Goal: Transaction & Acquisition: Book appointment/travel/reservation

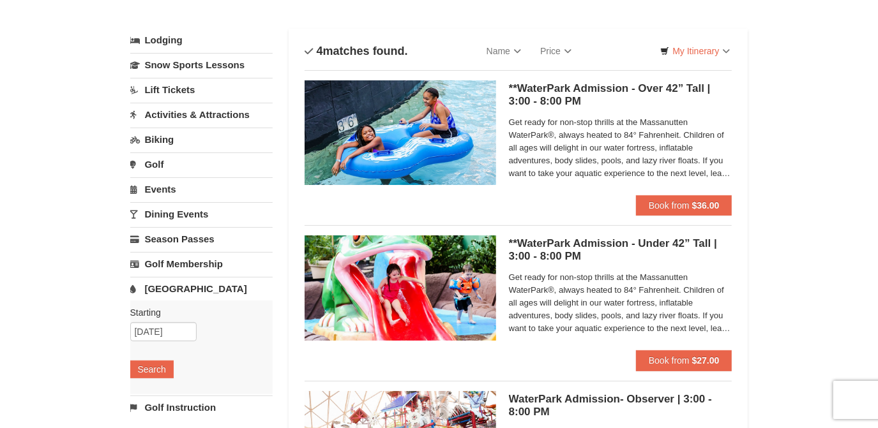
scroll to position [116, 0]
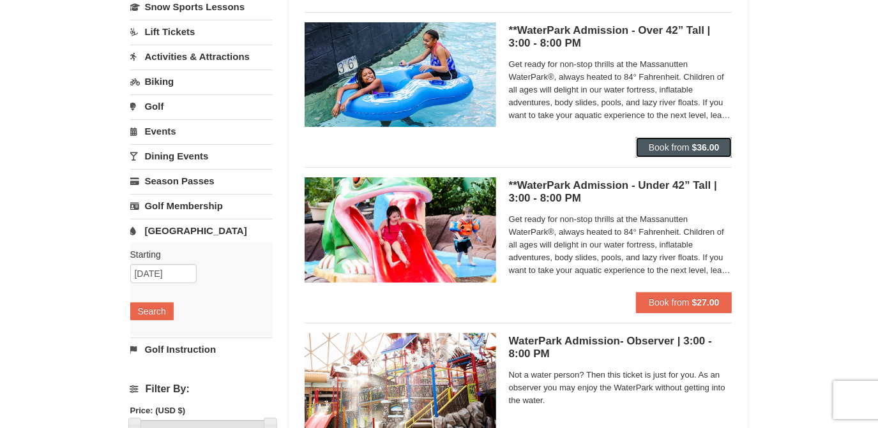
click at [681, 146] on span "Book from" at bounding box center [669, 147] width 41 height 10
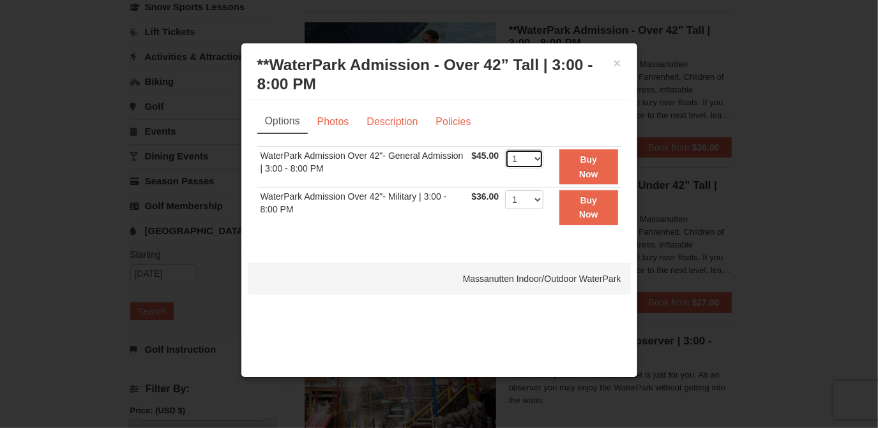
click at [522, 156] on select "1 2 3 4 5 6 7 8 9 10 11 12 13 14 15 16 17 18 19 20 21 22" at bounding box center [524, 158] width 38 height 19
select select "4"
click at [505, 149] on select "1 2 3 4 5 6 7 8 9 10 11 12 13 14 15 16 17 18 19 20 21 22" at bounding box center [524, 158] width 38 height 19
click at [567, 164] on button "Buy Now" at bounding box center [588, 166] width 58 height 35
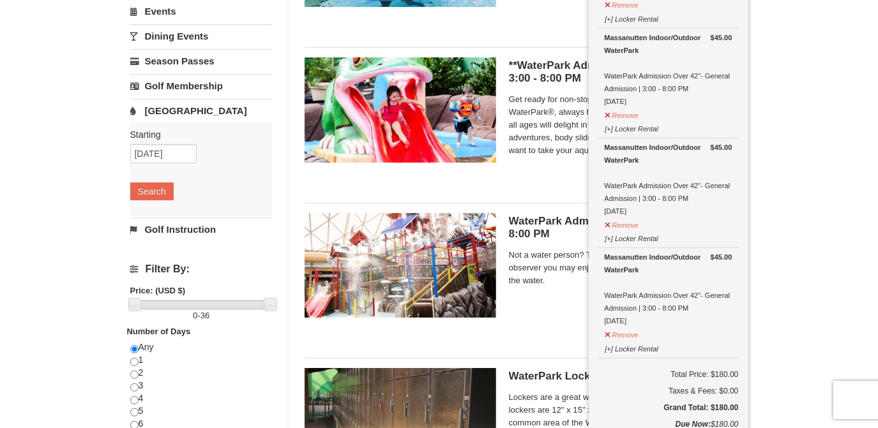
scroll to position [410, 0]
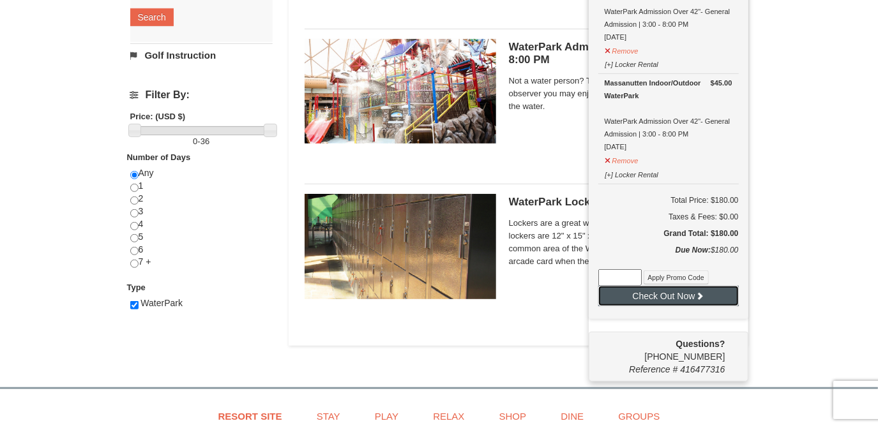
click at [673, 297] on button "Check Out Now" at bounding box center [668, 296] width 140 height 20
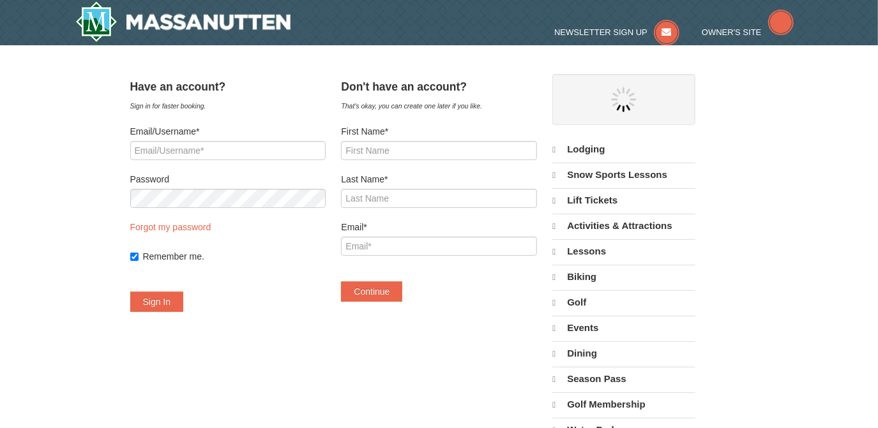
select select "10"
